Goal: Transaction & Acquisition: Book appointment/travel/reservation

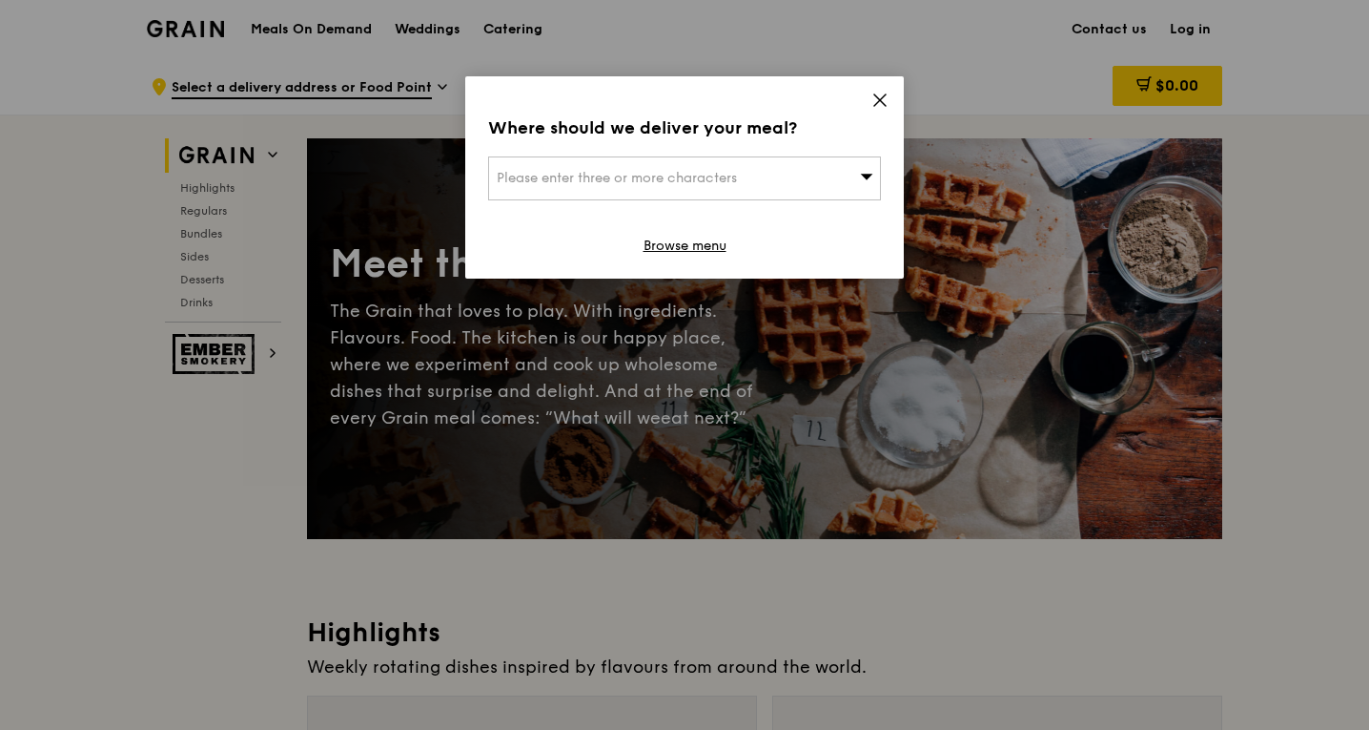
click at [882, 110] on span at bounding box center [880, 103] width 17 height 21
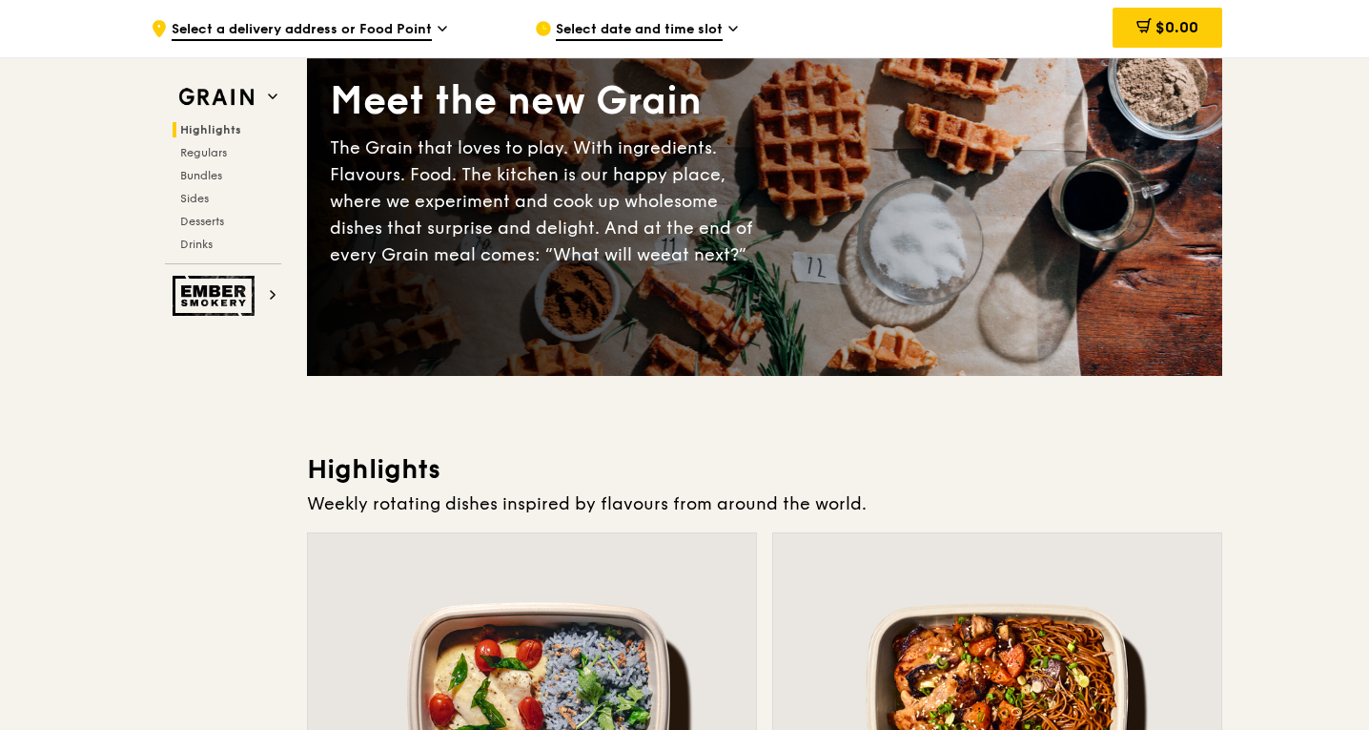
scroll to position [156, 0]
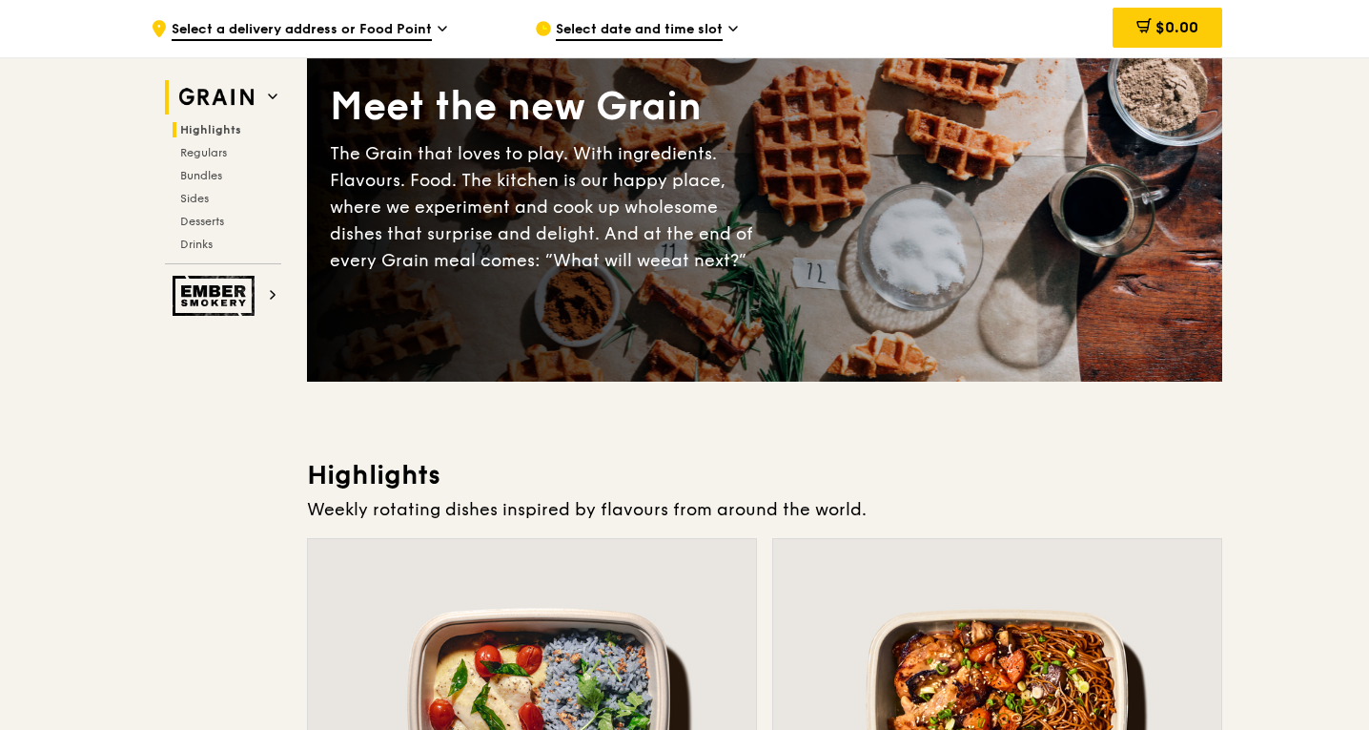
click at [242, 87] on img at bounding box center [217, 97] width 88 height 34
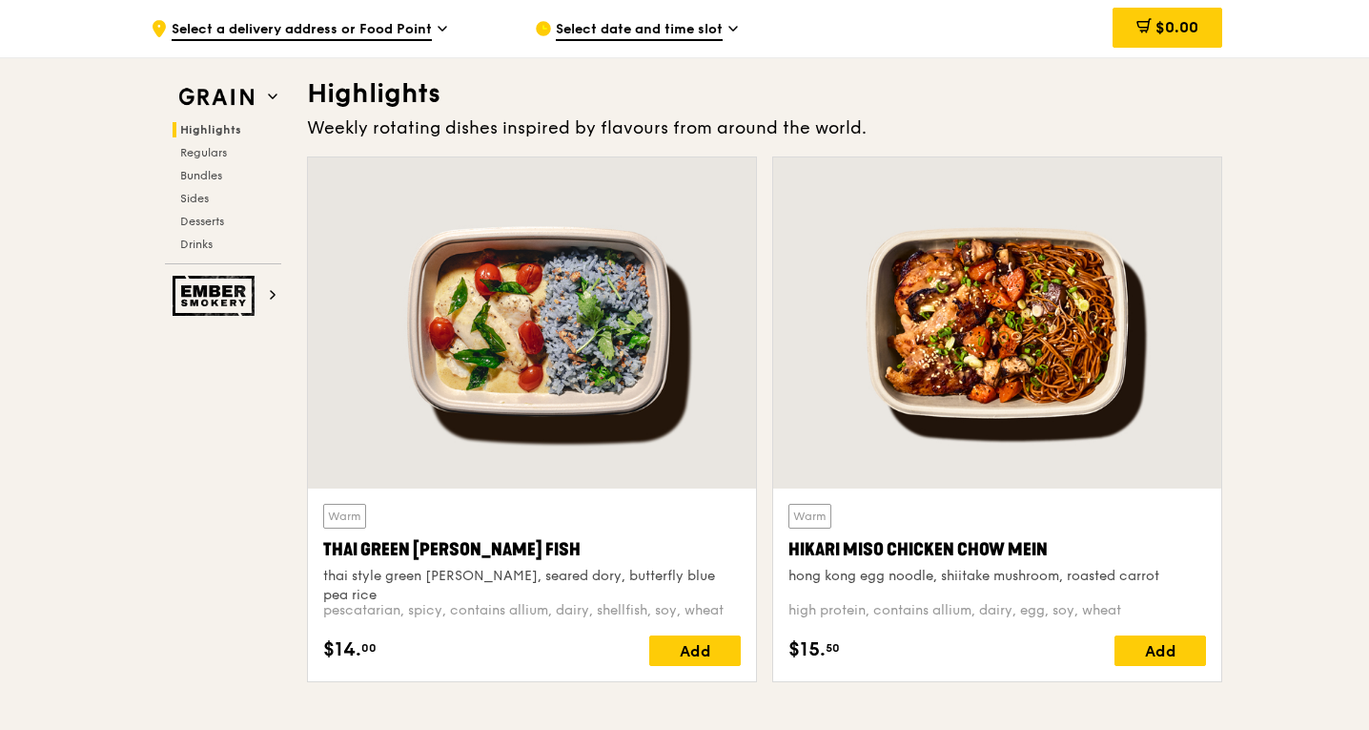
scroll to position [0, 0]
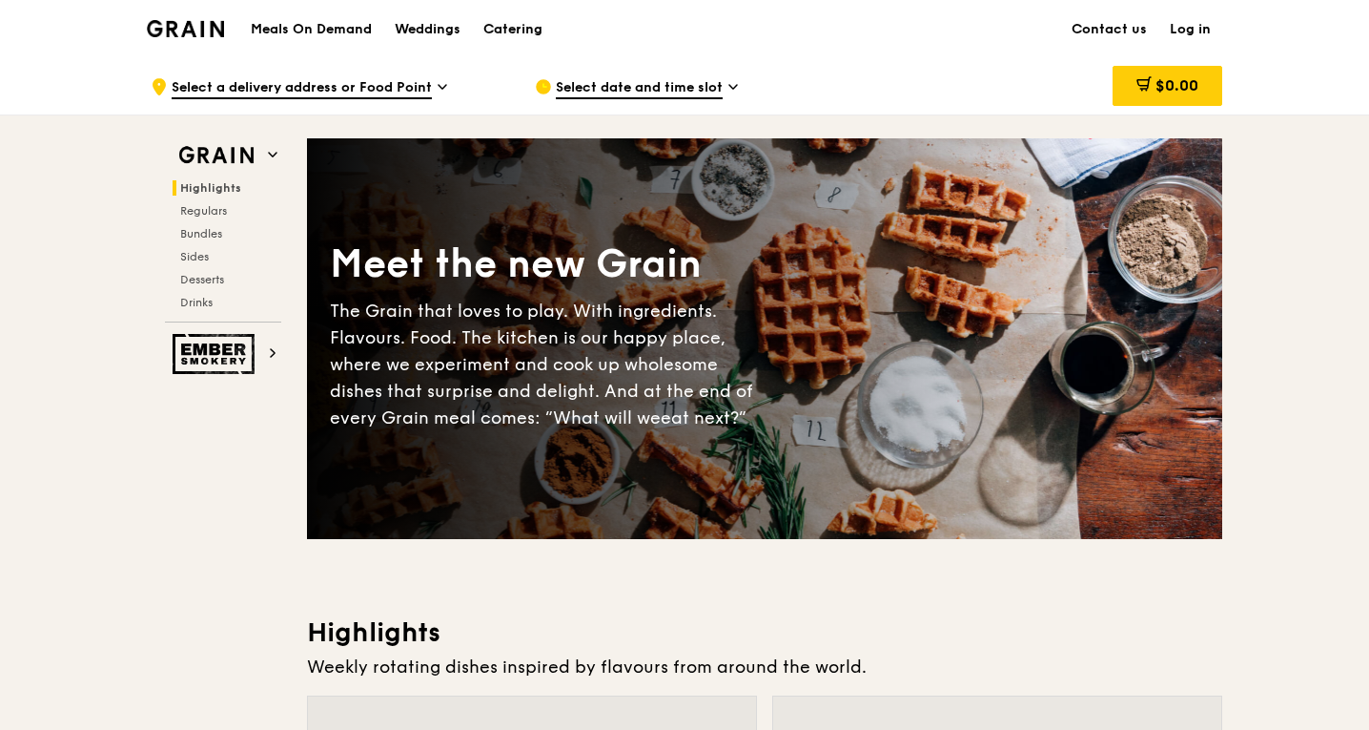
click at [516, 27] on div "Catering" at bounding box center [513, 29] width 59 height 57
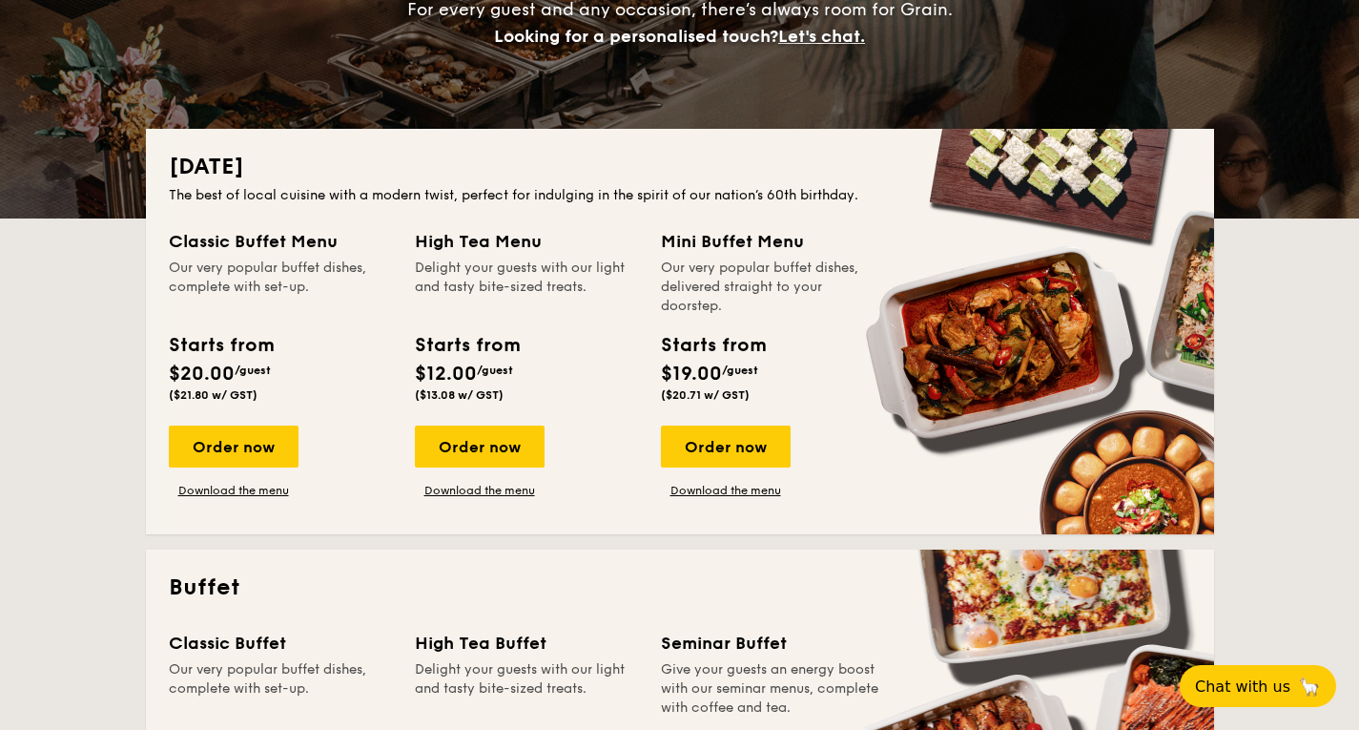
scroll to position [318, 0]
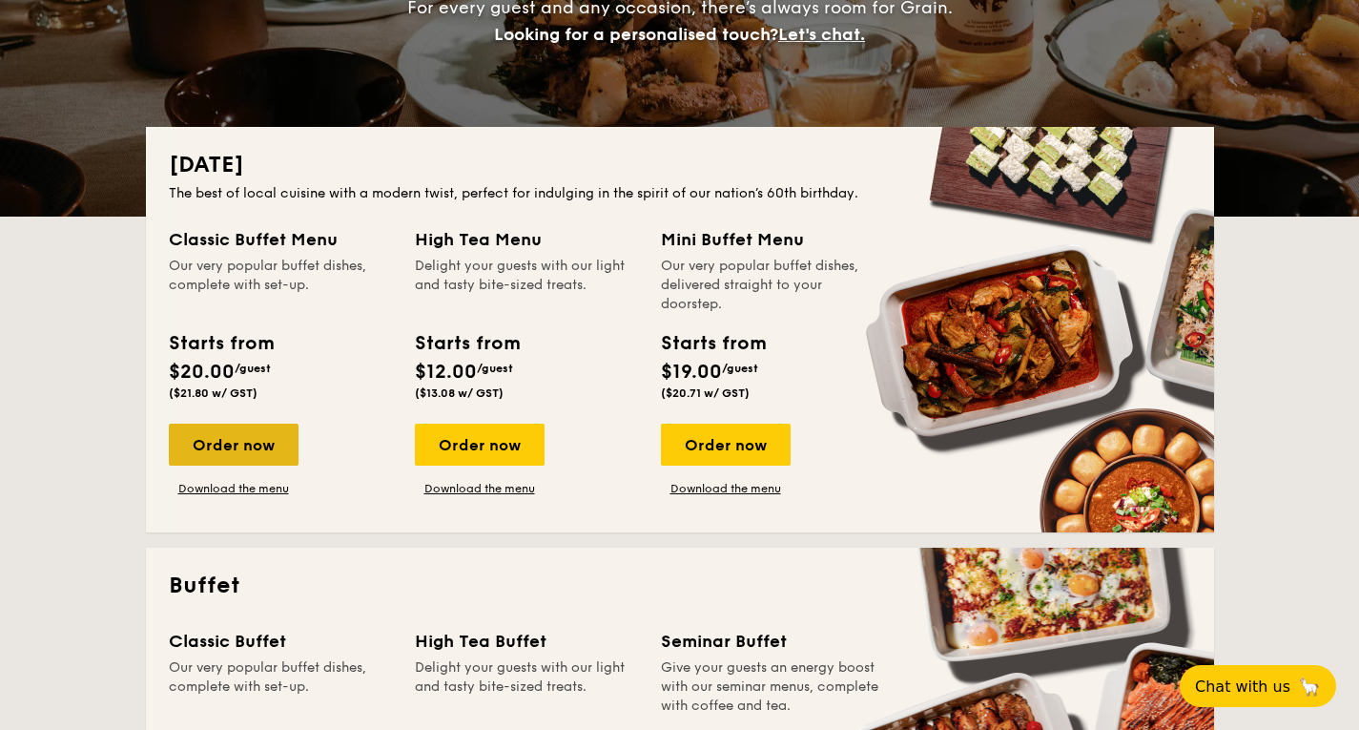
click at [241, 432] on div "Order now" at bounding box center [234, 444] width 130 height 42
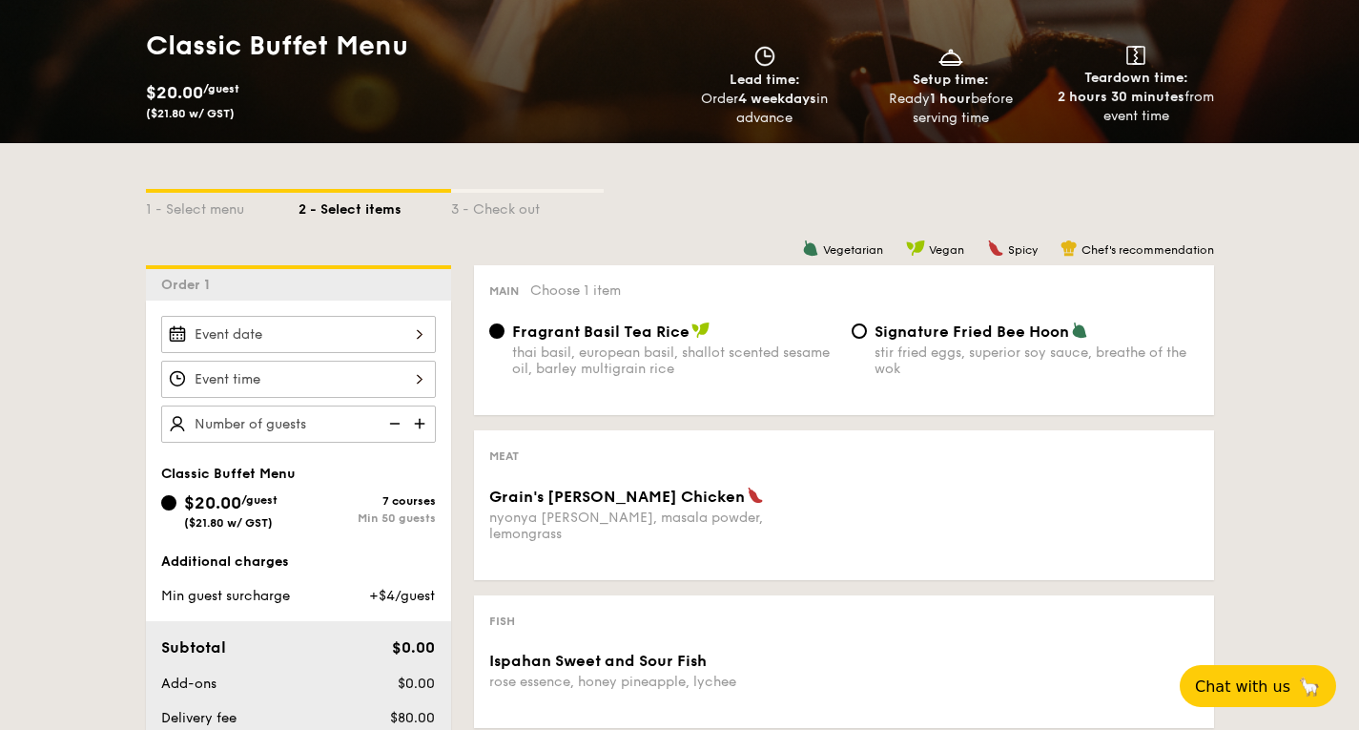
scroll to position [285, 0]
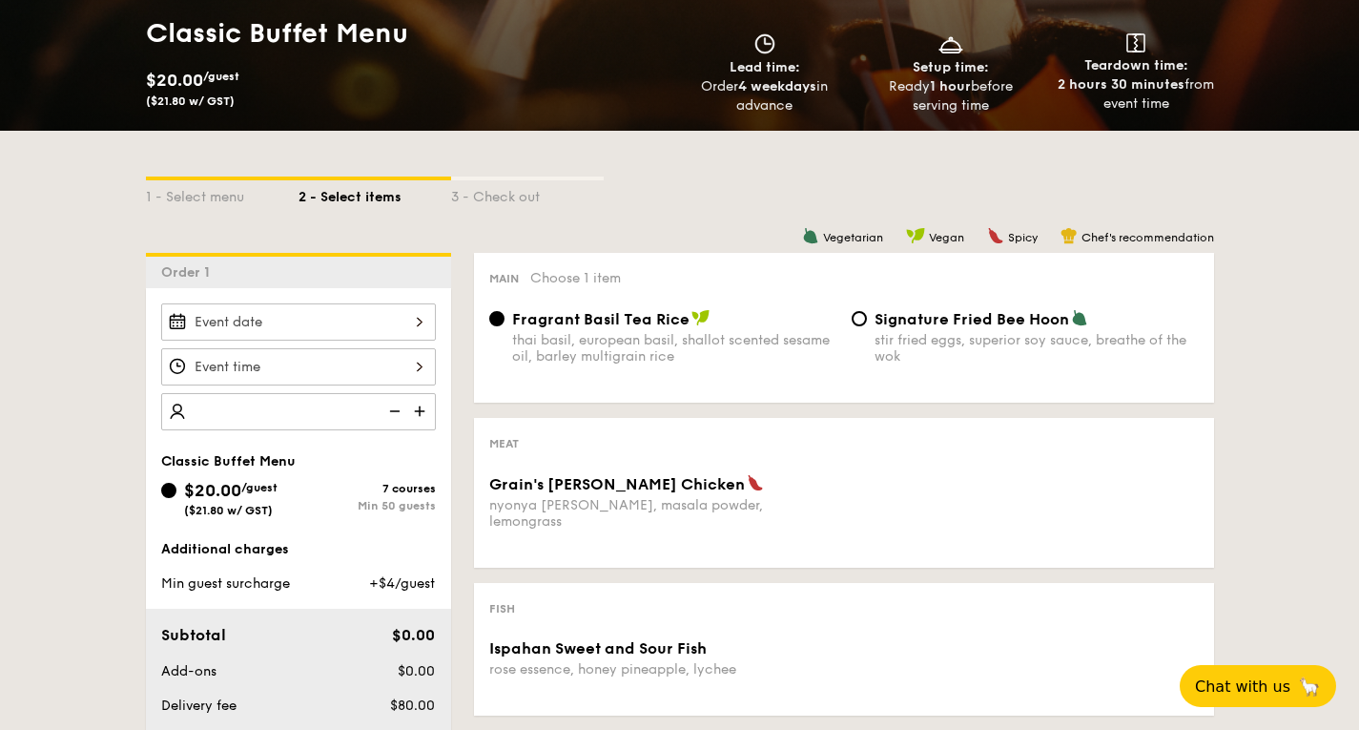
click at [370, 477] on div "$20.00 /guest ($21.80 w/ GST) 7 courses Min 50 guests" at bounding box center [298, 497] width 275 height 40
type input "40"
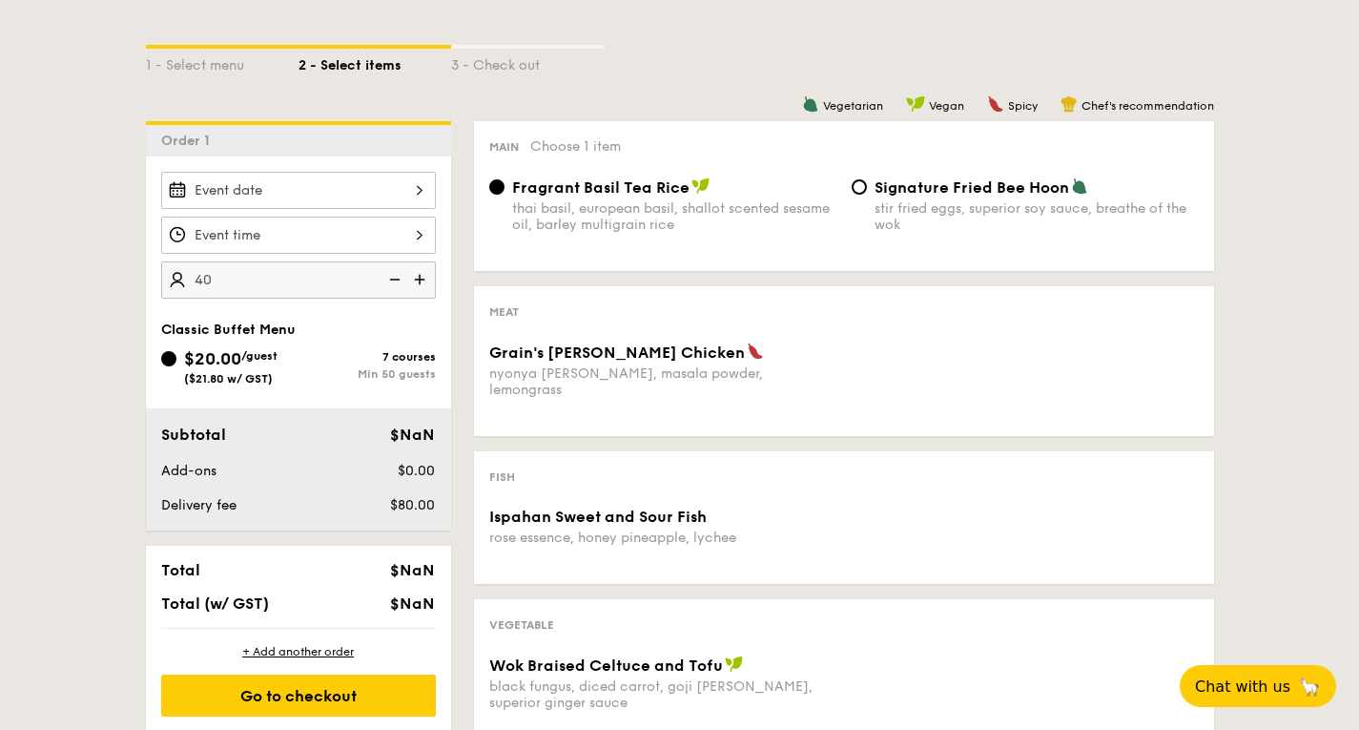
scroll to position [432, 0]
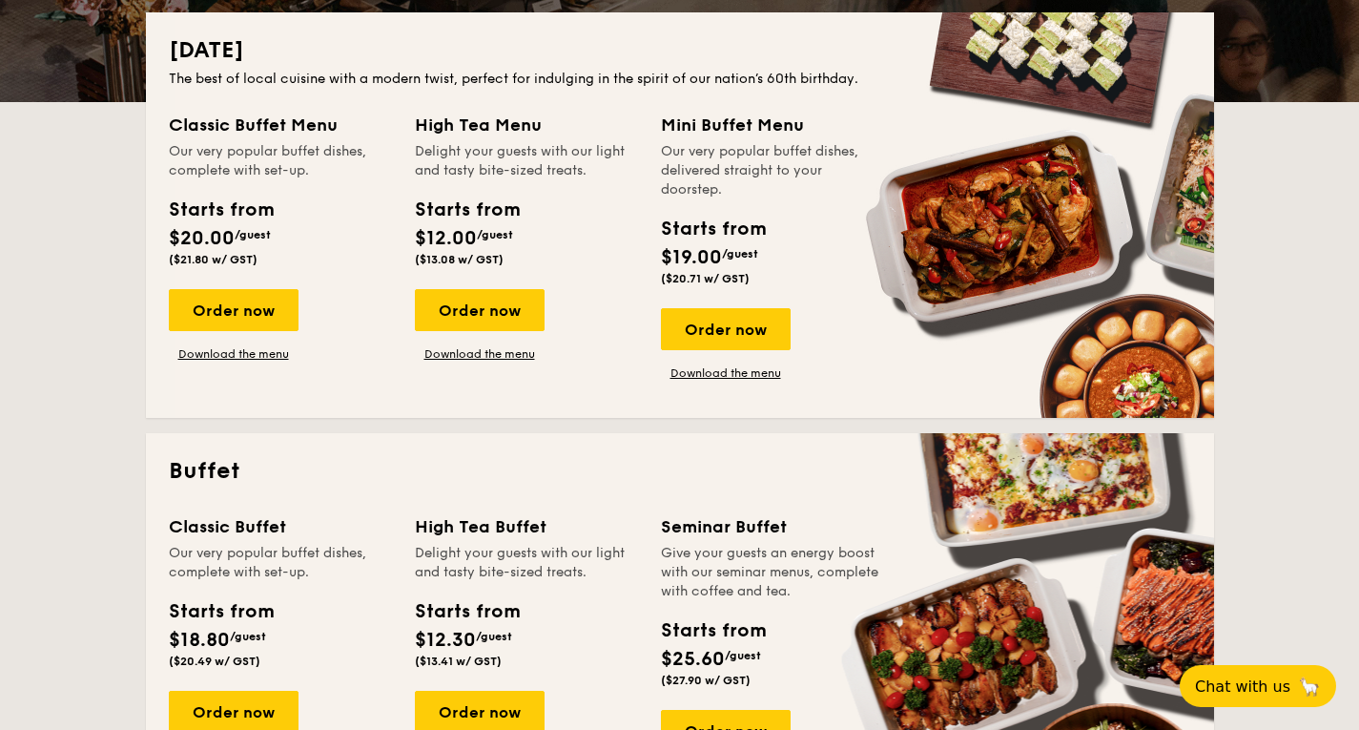
scroll to position [318, 0]
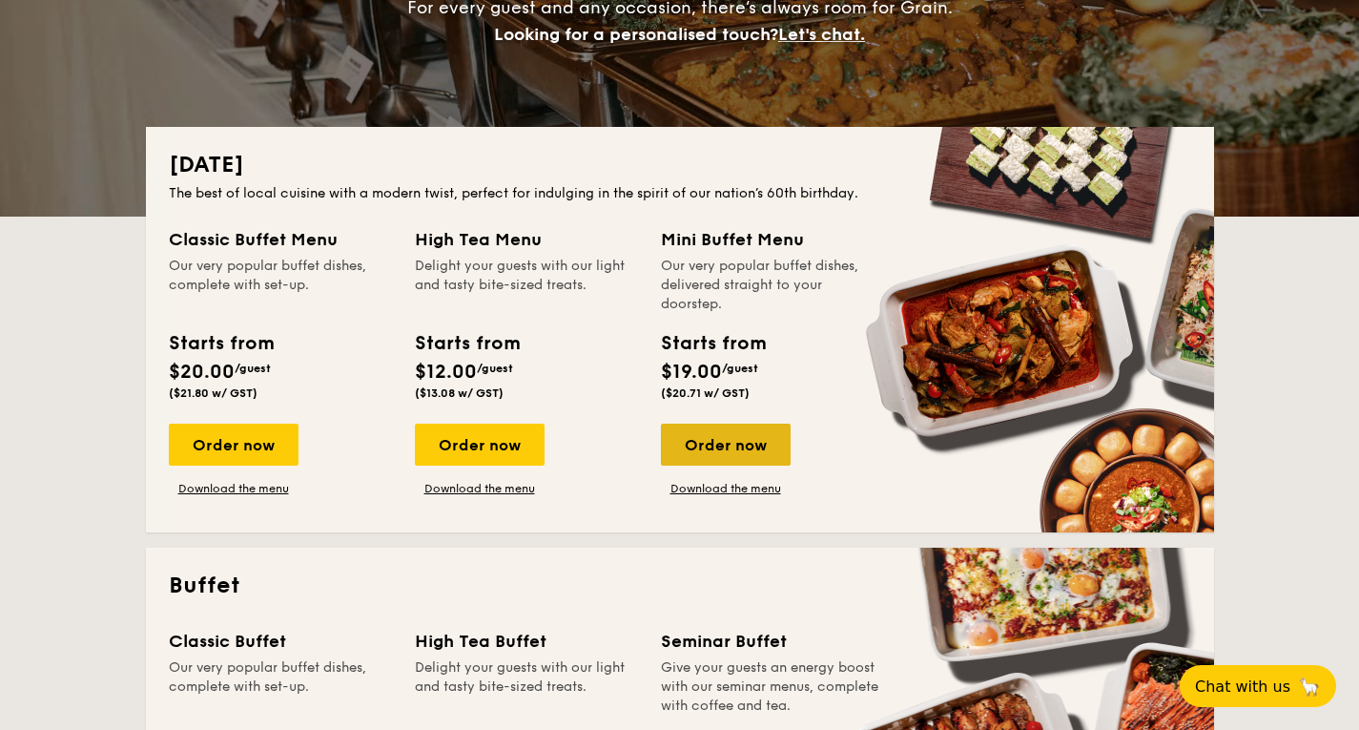
click at [729, 444] on div "Order now" at bounding box center [726, 444] width 130 height 42
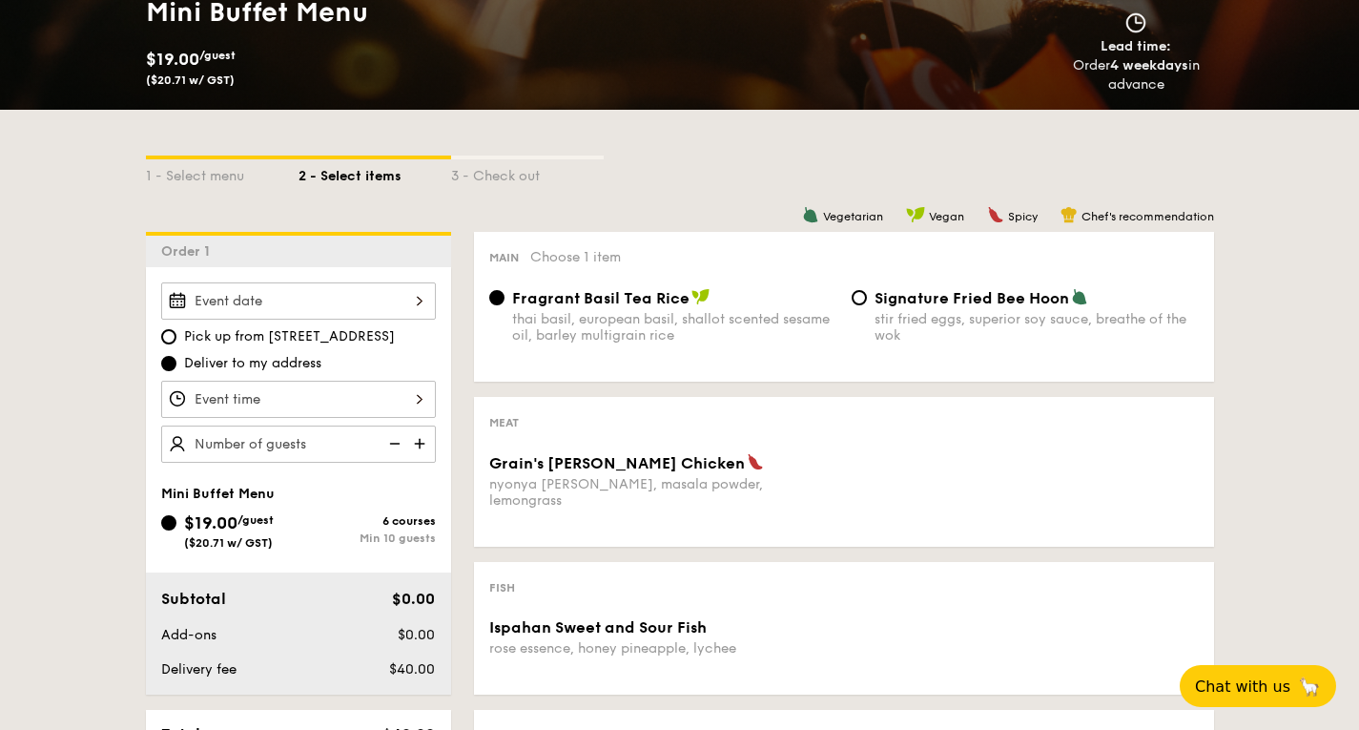
scroll to position [307, 0]
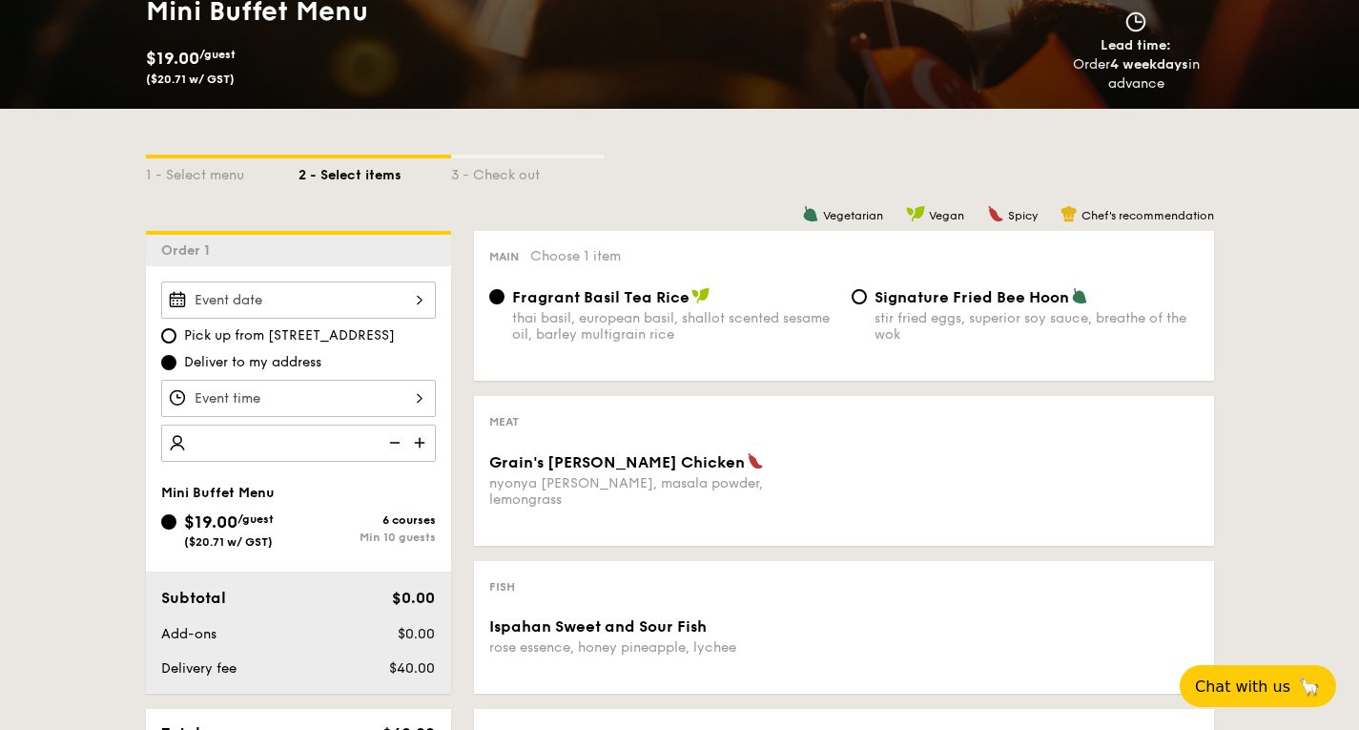
type input "4"
type input "3"
click at [429, 445] on img at bounding box center [421, 442] width 29 height 36
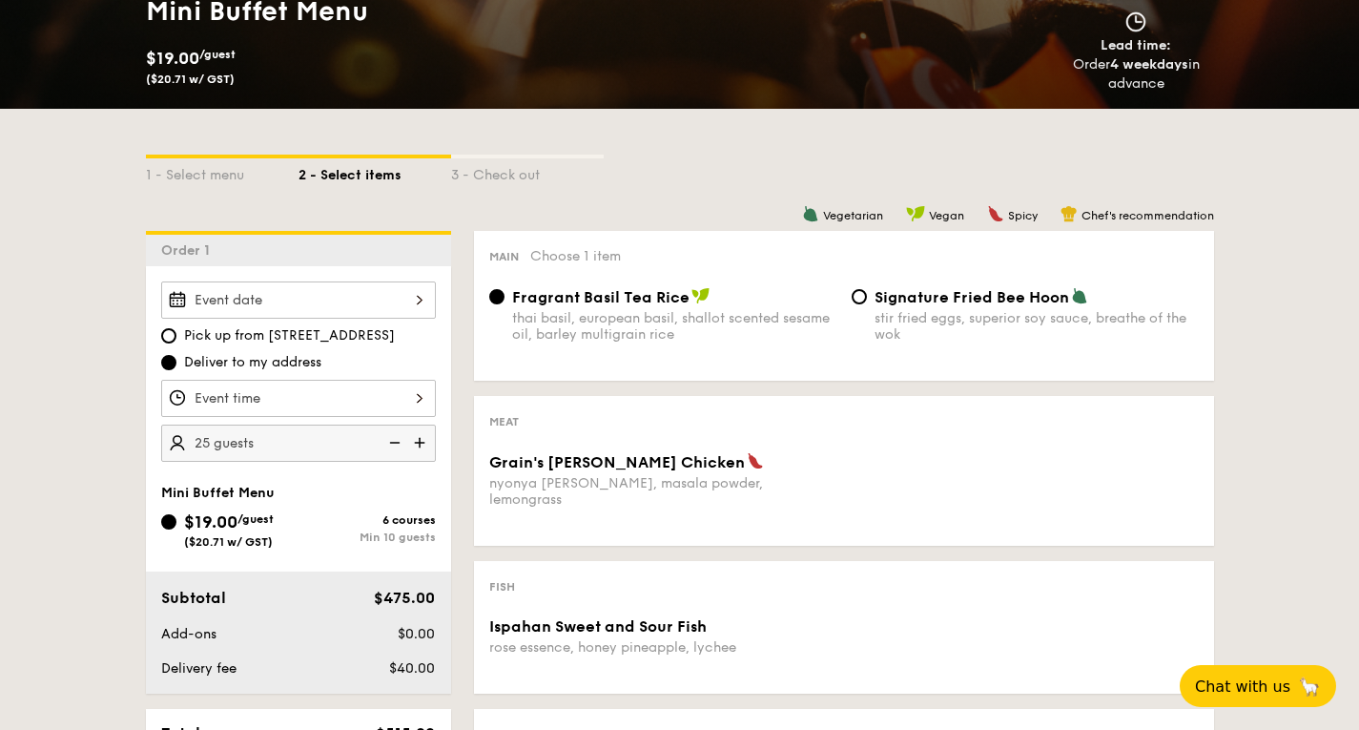
click at [421, 443] on img at bounding box center [421, 442] width 29 height 36
click at [381, 441] on img at bounding box center [393, 442] width 29 height 36
type input "25 guests"
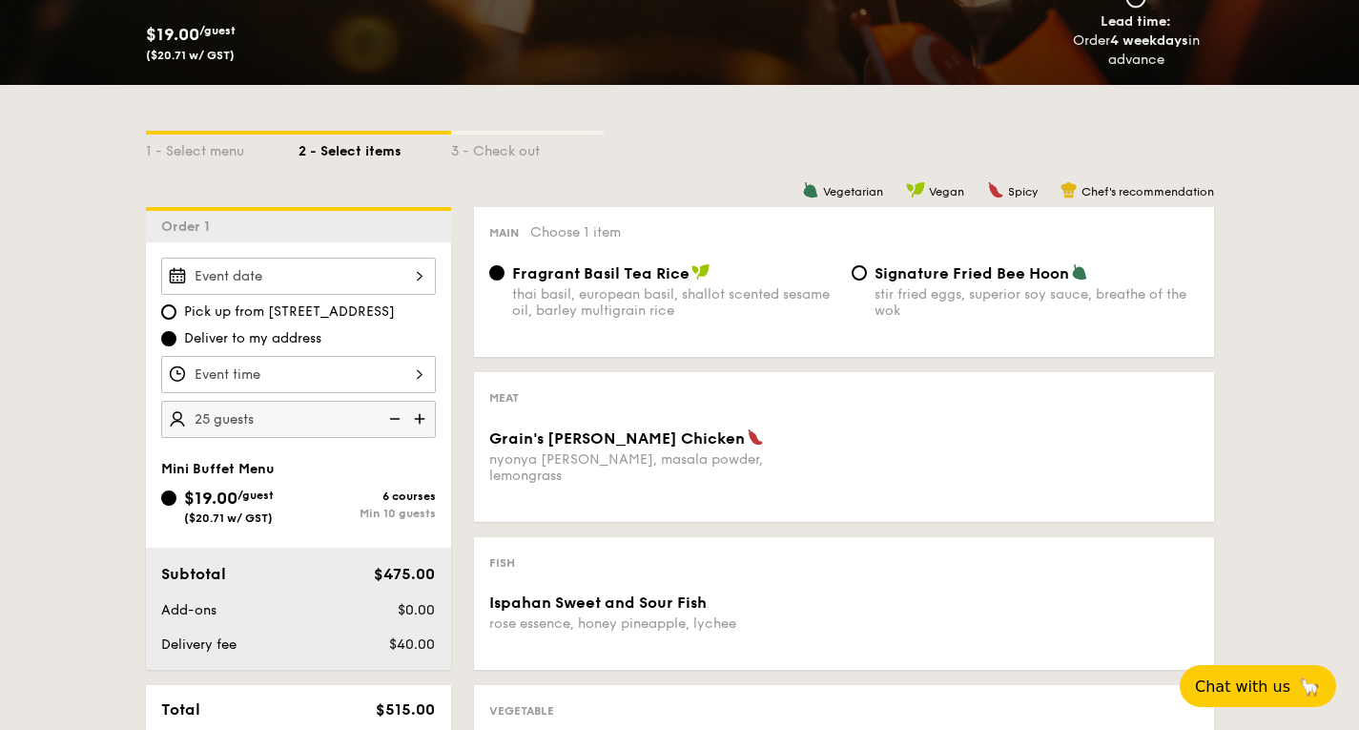
scroll to position [332, 0]
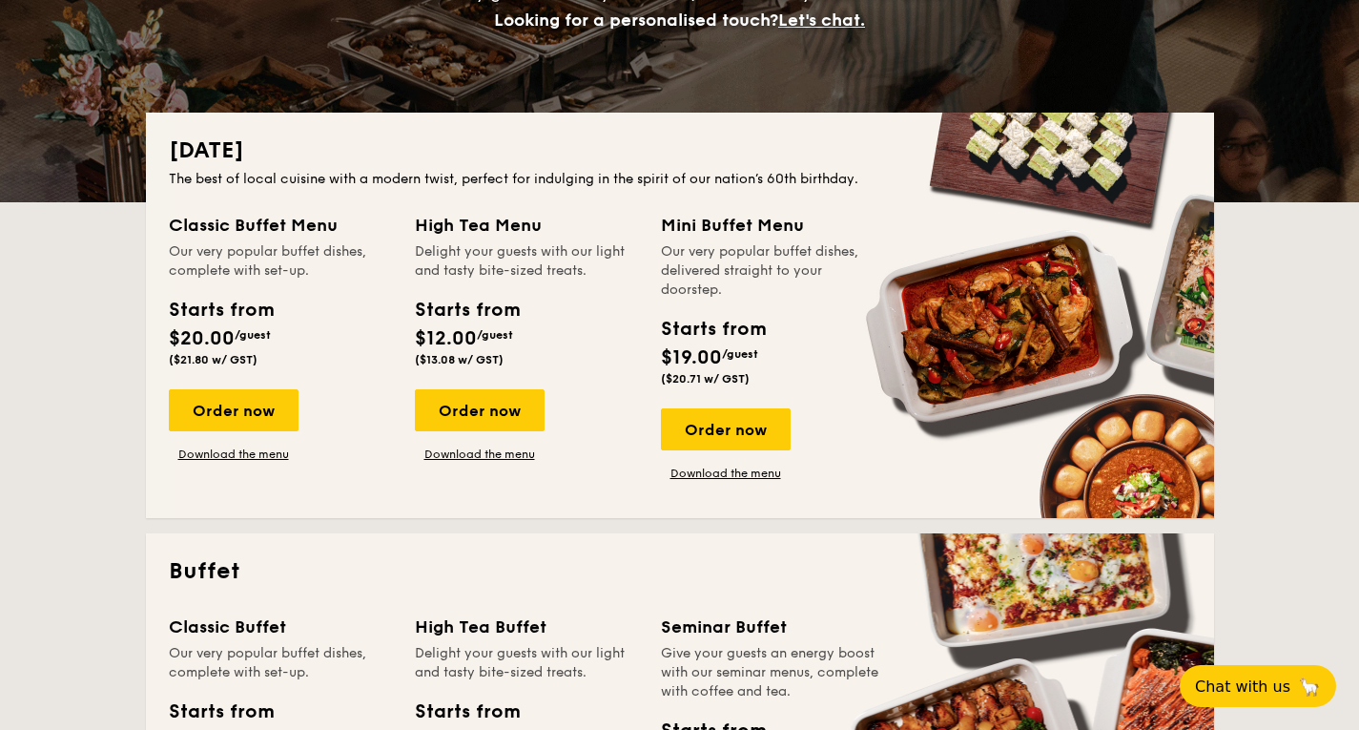
scroll to position [318, 0]
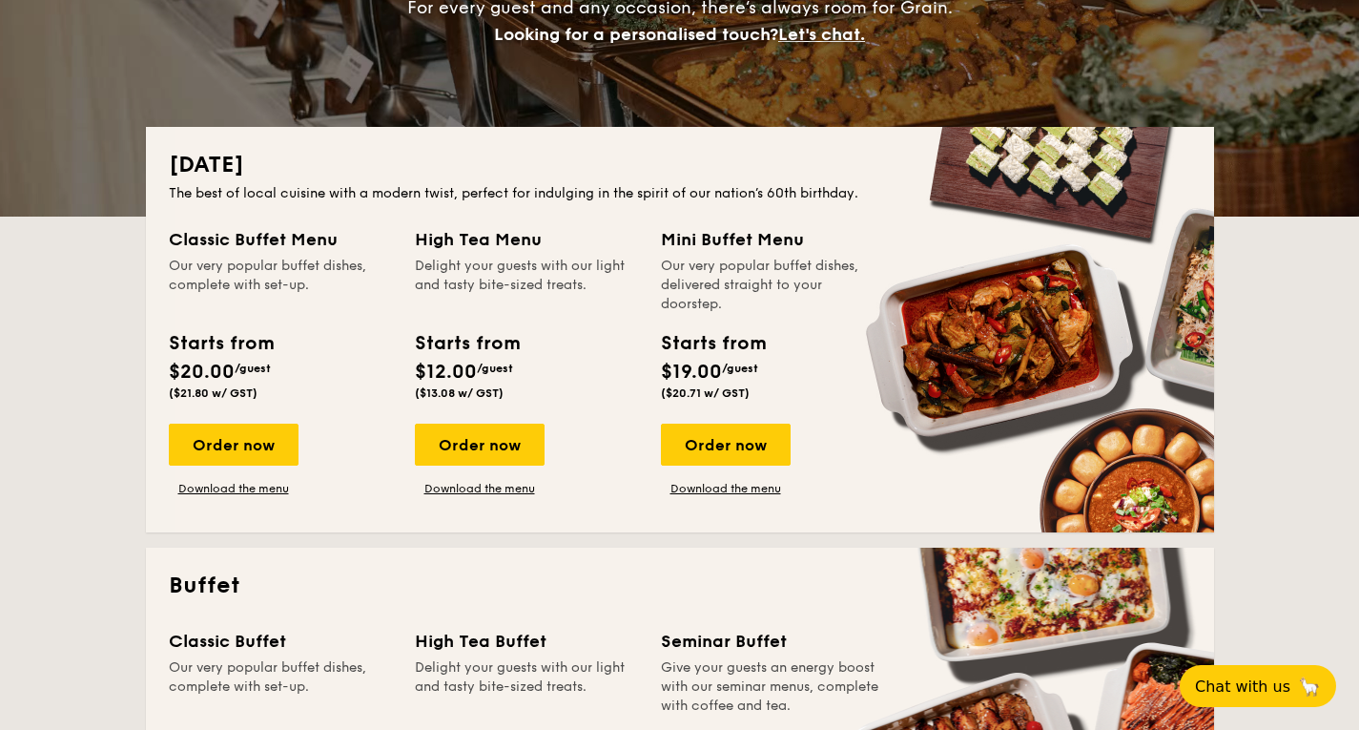
click at [250, 414] on div "Classic Buffet Menu Our very popular buffet dishes, complete with set-up. Start…" at bounding box center [292, 361] width 246 height 270
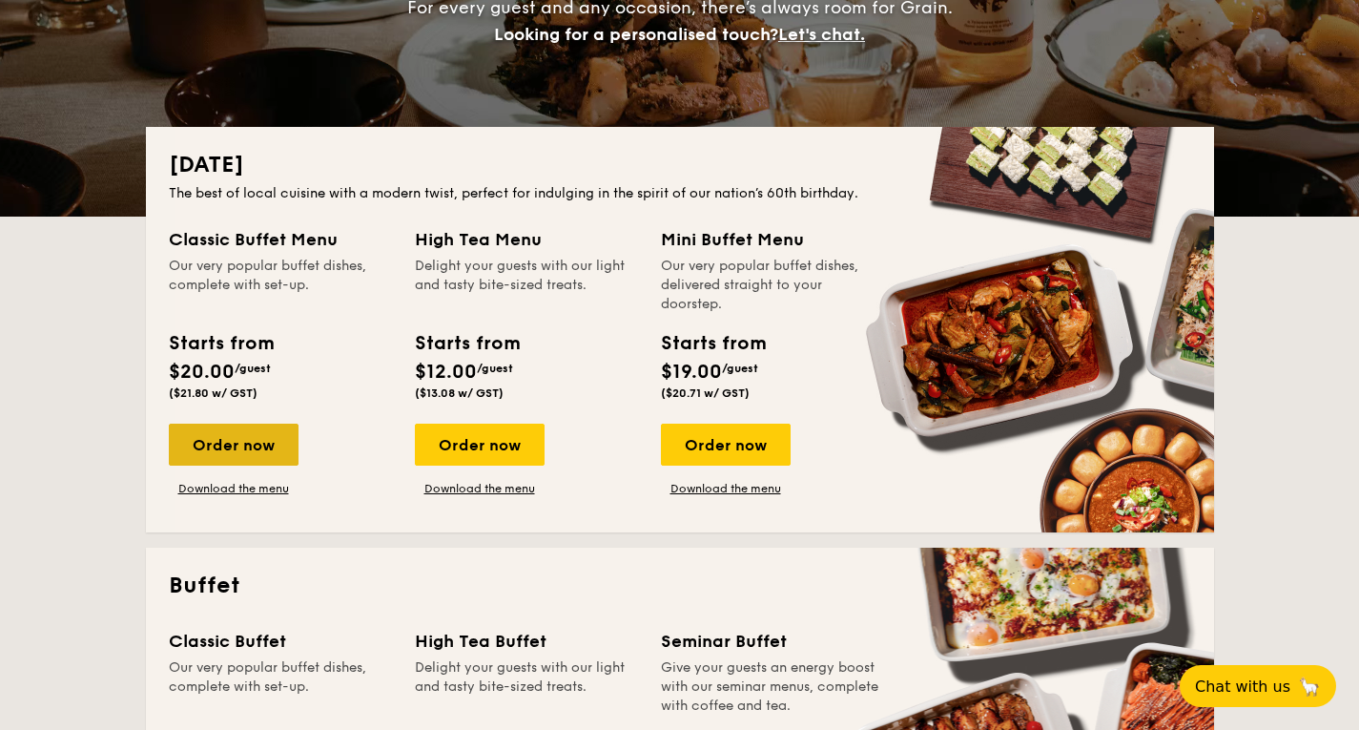
click at [235, 437] on div "Order now" at bounding box center [234, 444] width 130 height 42
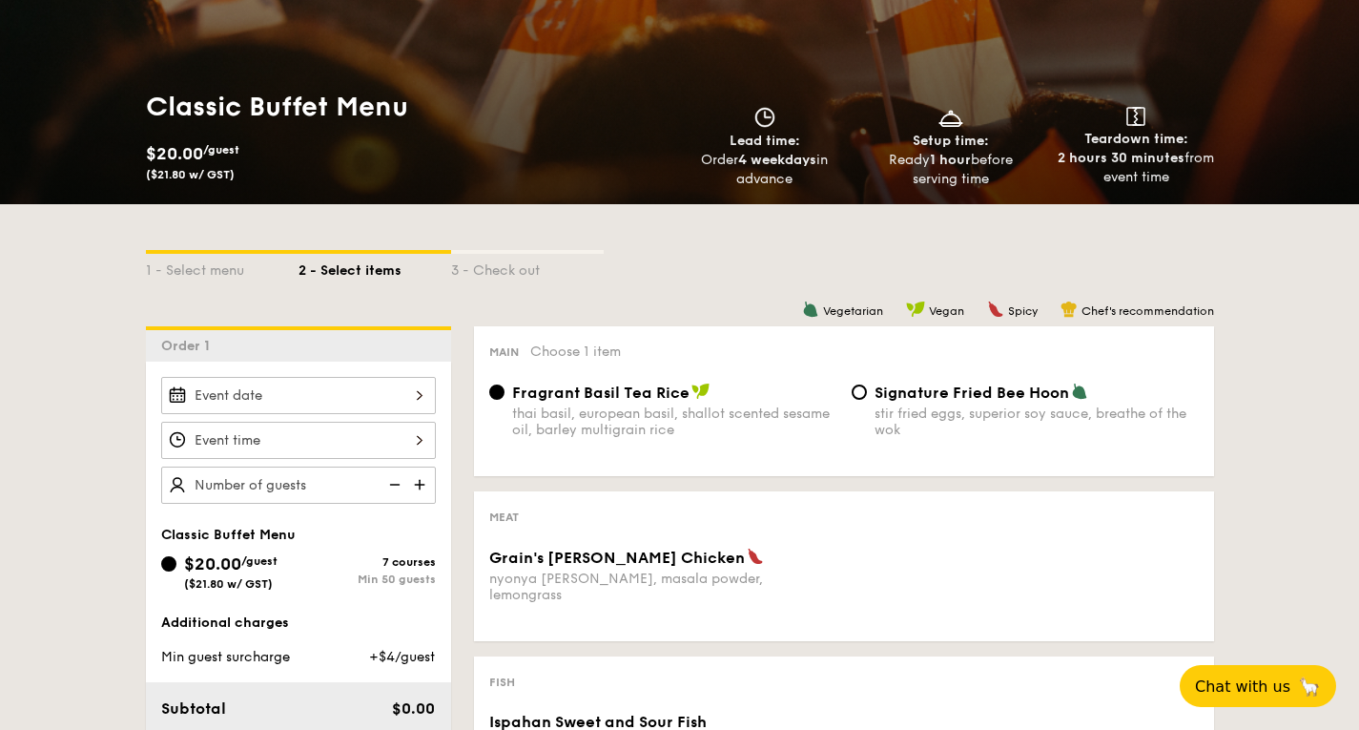
scroll to position [213, 0]
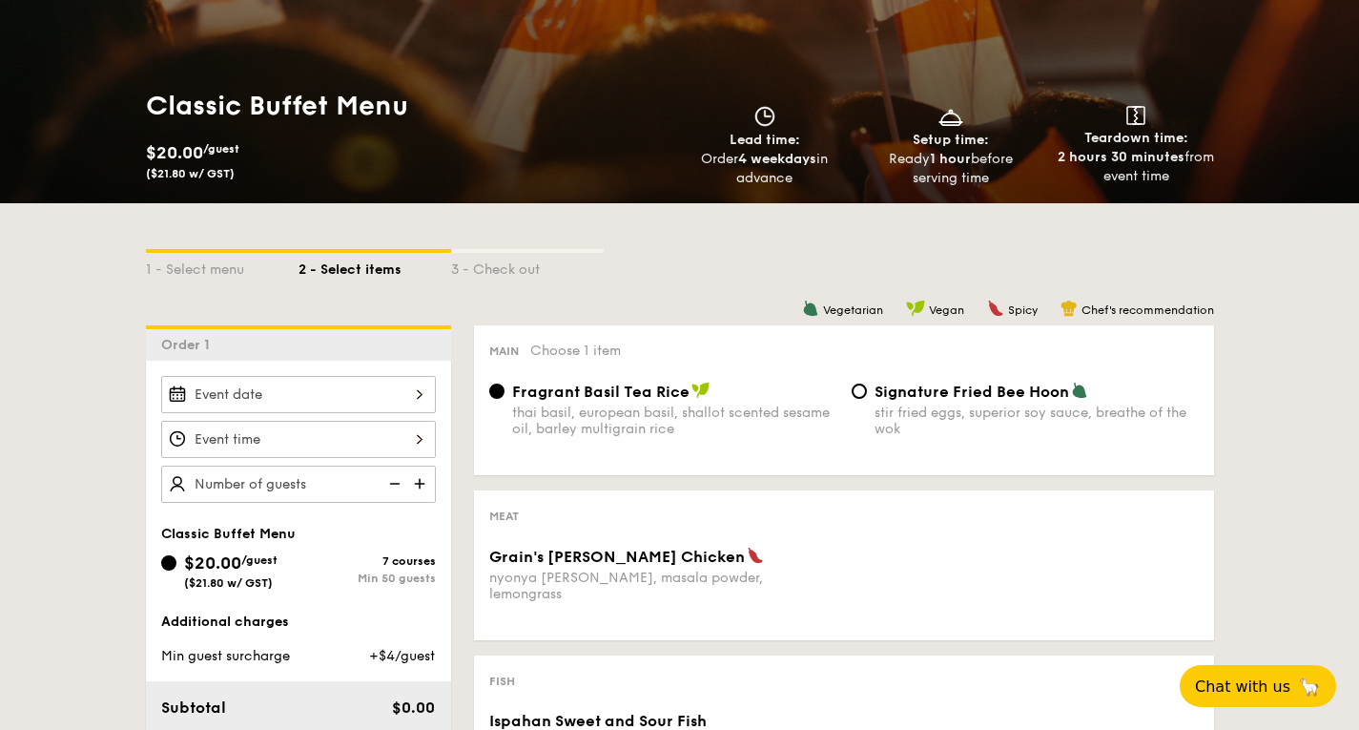
click at [413, 412] on div at bounding box center [298, 394] width 275 height 37
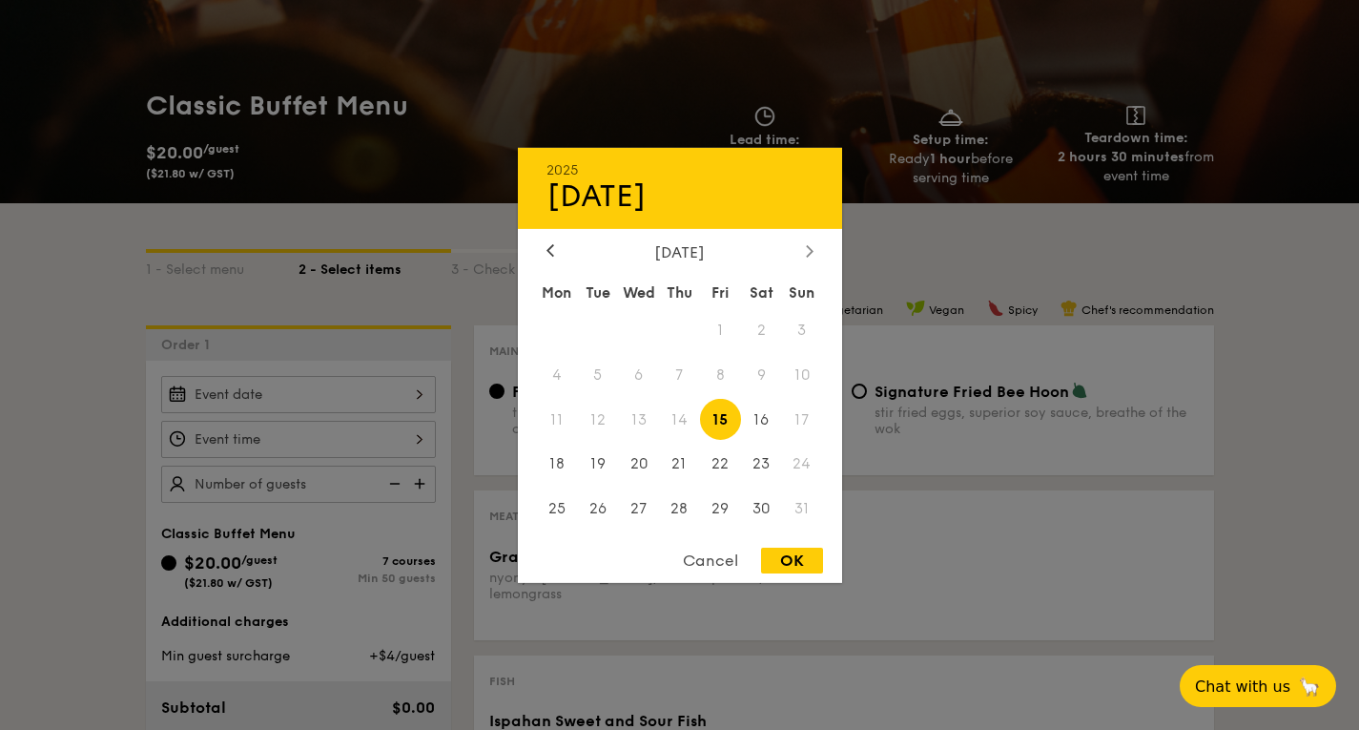
click at [806, 249] on icon at bounding box center [810, 250] width 8 height 12
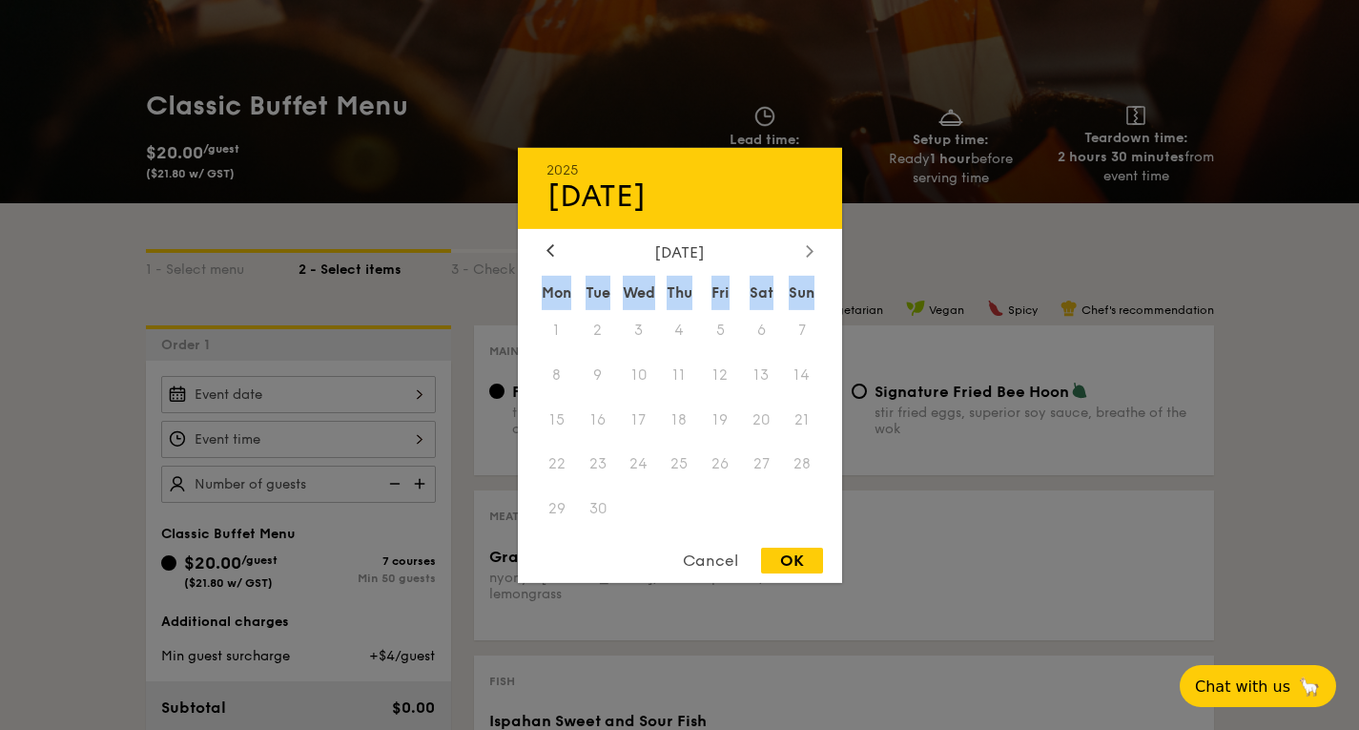
click at [806, 249] on icon at bounding box center [810, 250] width 8 height 12
click at [746, 431] on span "18" at bounding box center [761, 419] width 41 height 41
drag, startPoint x: 731, startPoint y: 375, endPoint x: 622, endPoint y: 293, distance: 136.9
click at [622, 293] on div "Mon Tue Wed Thu Fri Sat Sun 1 2 3 4 5 6 7 8 9 10 11 12 13 14 15 16 17 18 19 20 …" at bounding box center [680, 403] width 324 height 257
click at [526, 252] on div "October 2025" at bounding box center [680, 251] width 324 height 18
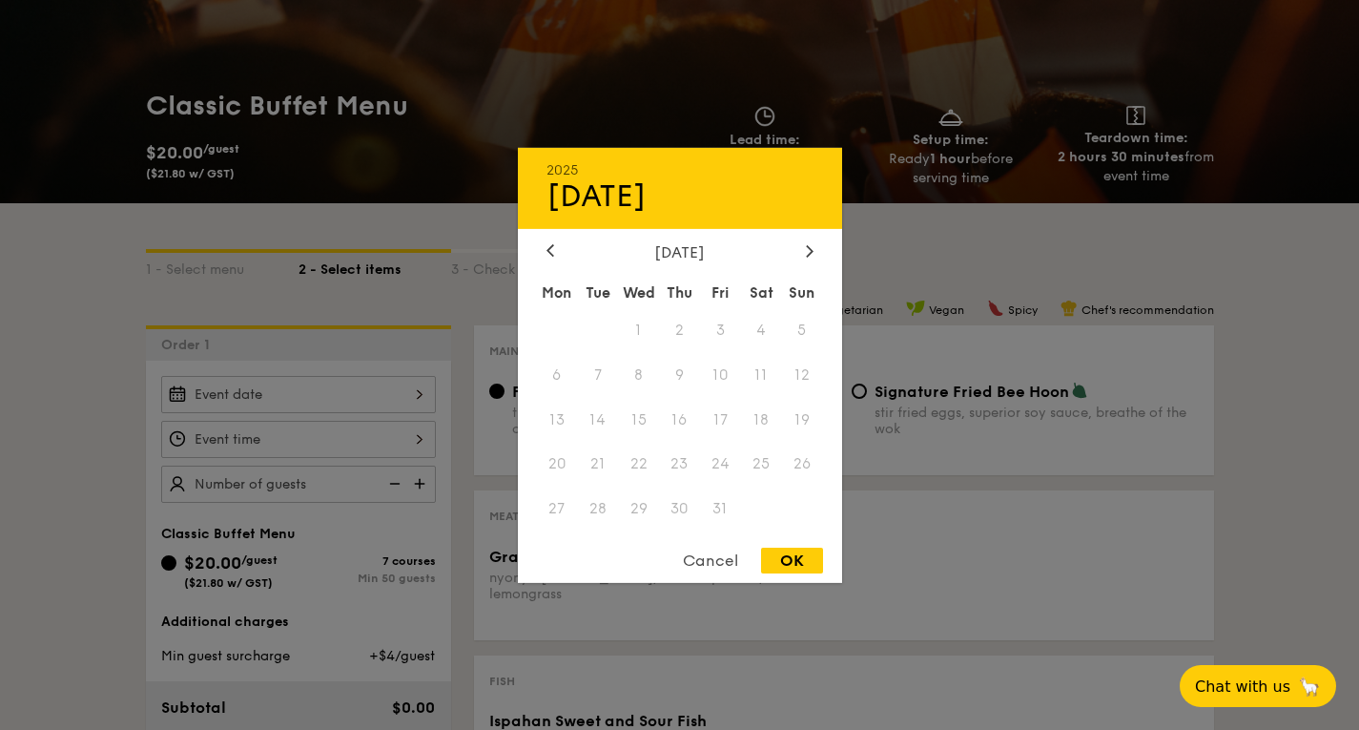
click at [553, 236] on div "2025 Aug 15 October 2025 Mon Tue Wed Thu Fri Sat Sun 1 2 3 4 5 6 7 8 9 10 11 12…" at bounding box center [680, 364] width 324 height 435
click at [551, 251] on icon at bounding box center [550, 250] width 8 height 12
click at [564, 260] on div "September 2025 Mon Tue Wed Thu Fri Sat Sun 1 2 3 4 5 6 7 8 9 10 11 12 13 14 15 …" at bounding box center [680, 387] width 324 height 290
click at [608, 402] on span "16" at bounding box center [597, 419] width 41 height 41
click at [804, 250] on div at bounding box center [809, 251] width 17 height 18
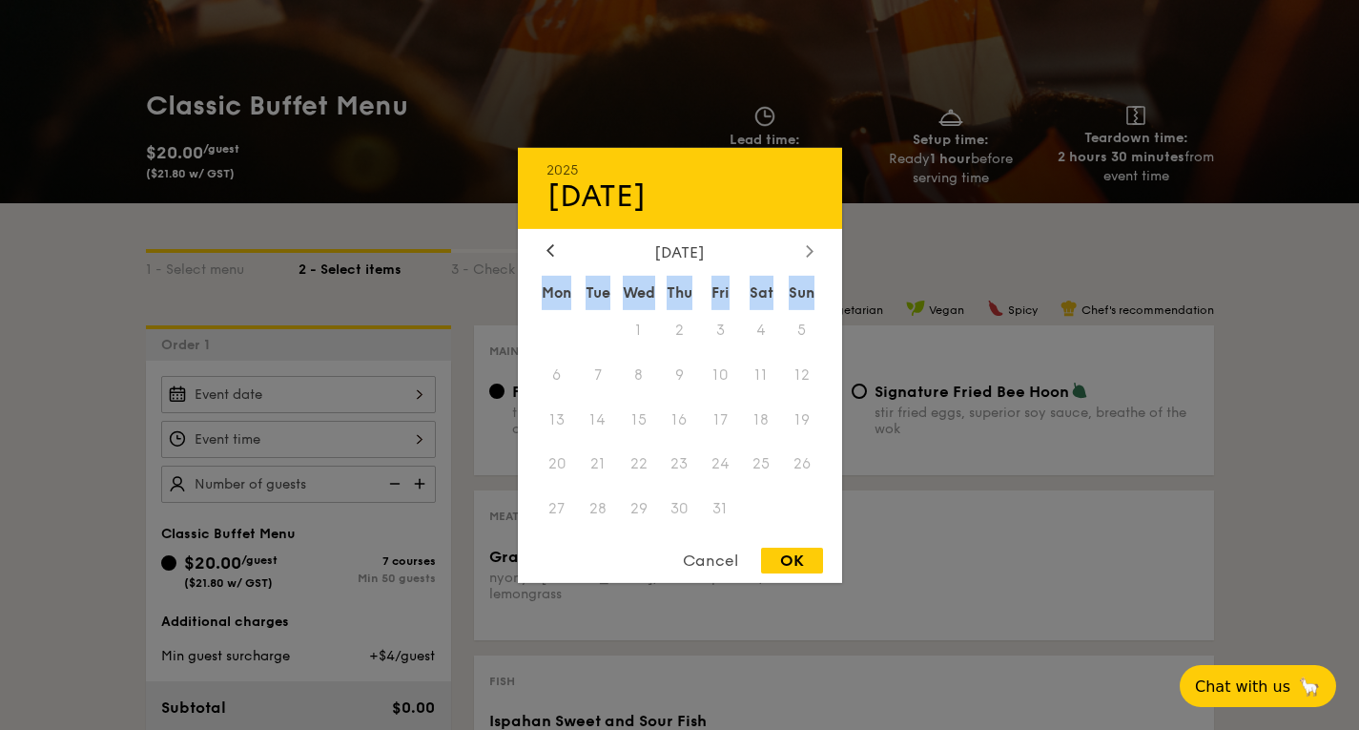
click at [804, 250] on div at bounding box center [809, 251] width 17 height 18
click at [565, 254] on div "February 2026" at bounding box center [679, 251] width 267 height 18
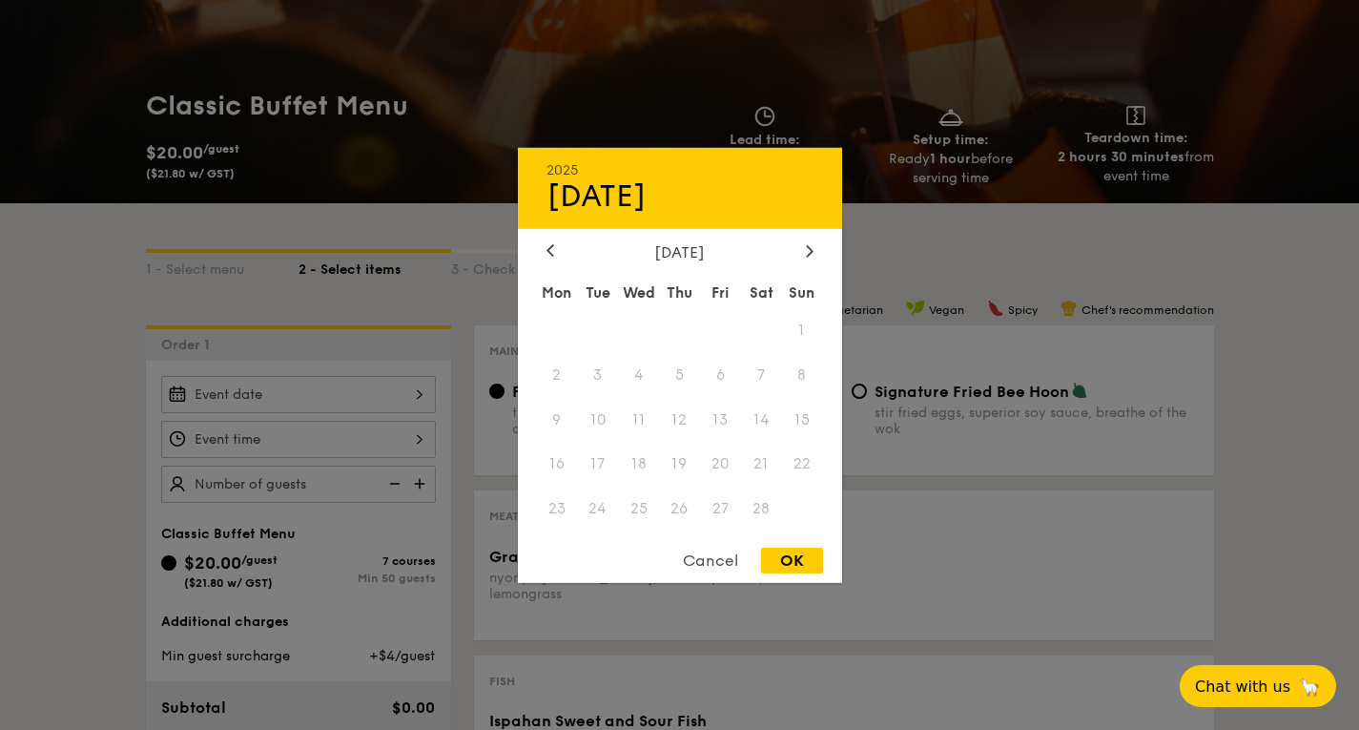
click at [565, 254] on div "February 2026" at bounding box center [679, 251] width 267 height 18
click at [560, 254] on div "February 2026" at bounding box center [679, 251] width 267 height 18
click at [558, 253] on div at bounding box center [550, 251] width 17 height 18
click at [556, 253] on div at bounding box center [550, 251] width 17 height 18
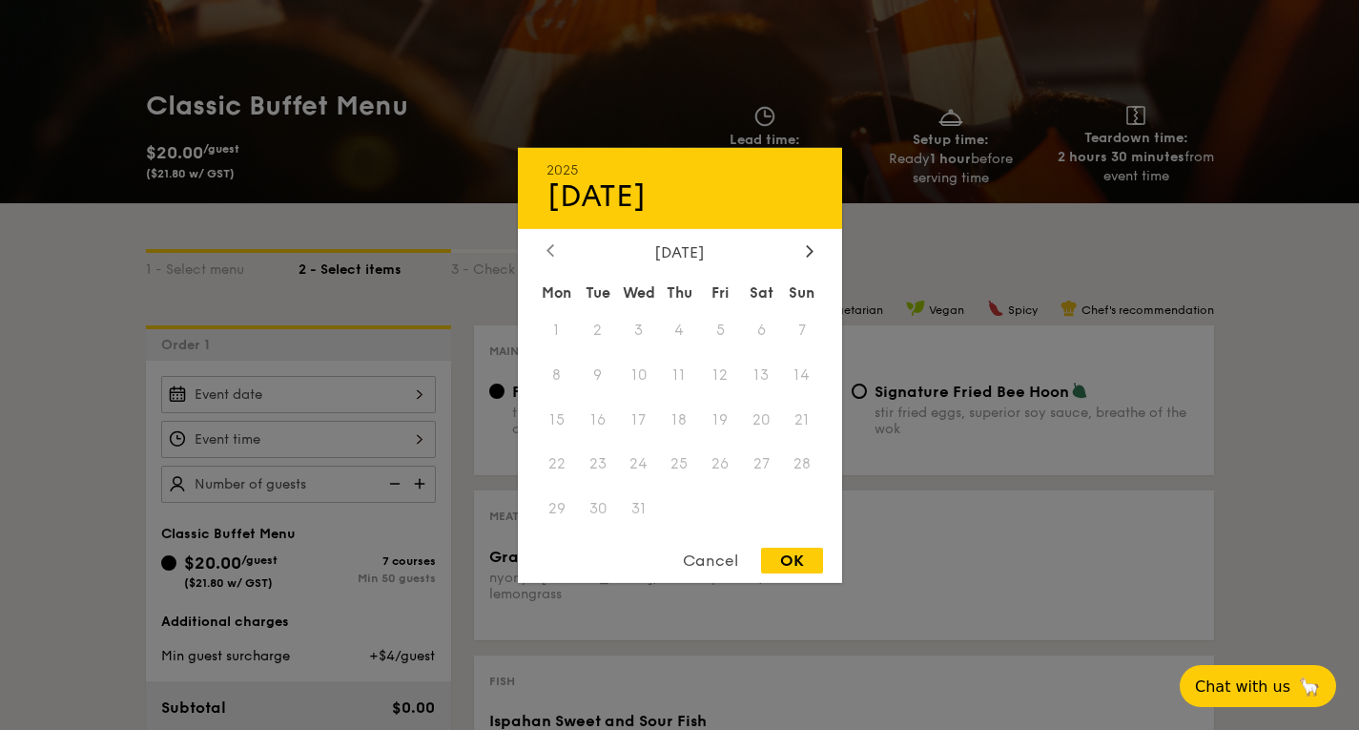
click at [556, 253] on div at bounding box center [550, 251] width 17 height 18
click at [796, 454] on span "24" at bounding box center [802, 463] width 41 height 41
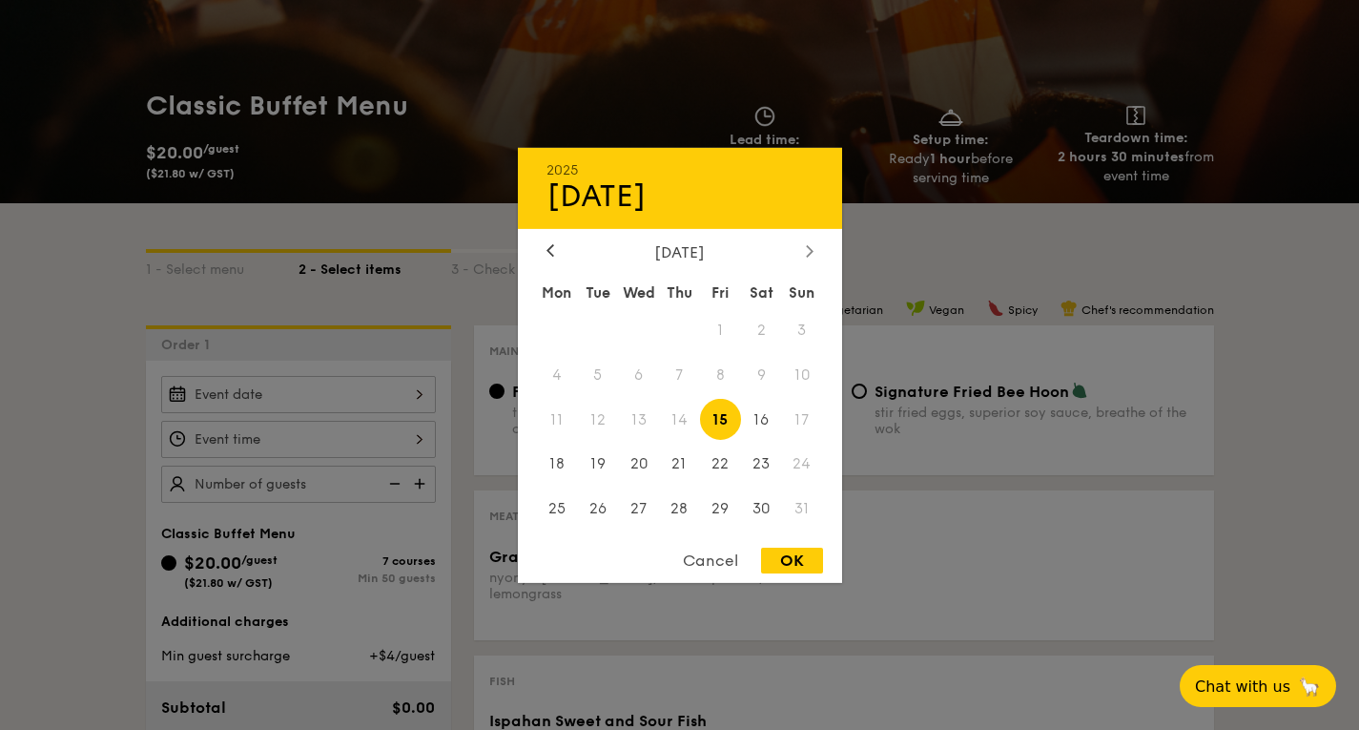
click at [801, 252] on div at bounding box center [809, 251] width 17 height 18
click at [736, 348] on span "5" at bounding box center [720, 329] width 41 height 41
click at [547, 260] on div "September 2025 Mon Tue Wed Thu Fri Sat Sun 1 2 3 4 5 6 7 8 9 10 11 12 13 14 15 …" at bounding box center [680, 387] width 324 height 290
click at [548, 256] on div at bounding box center [550, 251] width 17 height 18
